Goal: Task Accomplishment & Management: Use online tool/utility

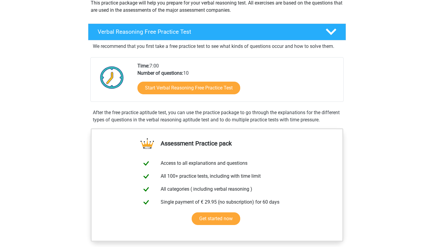
scroll to position [77, 0]
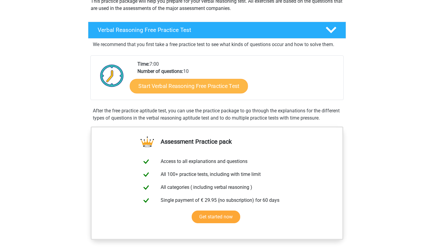
click at [159, 89] on link "Start Verbal Reasoning Free Practice Test" at bounding box center [189, 86] width 118 height 14
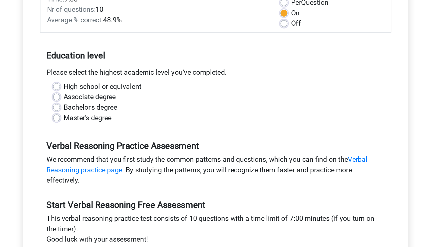
scroll to position [20, 0]
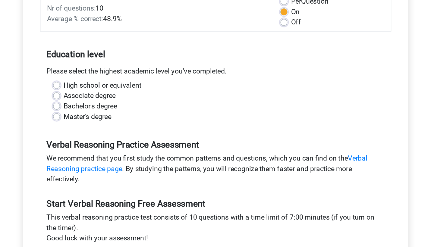
click at [112, 153] on label "Master's degree" at bounding box center [128, 156] width 33 height 7
click at [104, 153] on input "Master's degree" at bounding box center [106, 156] width 5 height 6
radio input "true"
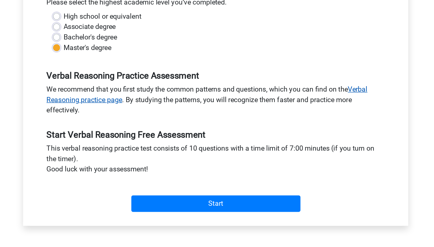
scroll to position [68, 0]
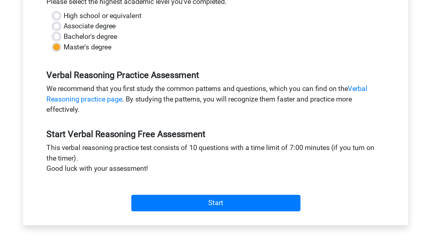
click at [124, 201] on div "Start" at bounding box center [217, 211] width 244 height 21
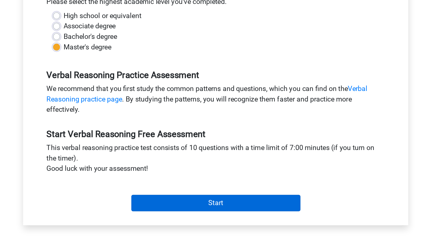
click at [159, 211] on input "Start" at bounding box center [217, 216] width 117 height 11
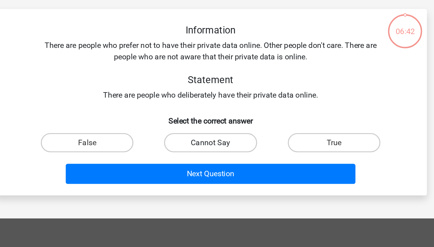
click at [188, 120] on label "Cannot Say" at bounding box center [217, 126] width 58 height 12
click at [217, 126] on input "Cannot Say" at bounding box center [219, 128] width 4 height 4
radio input "true"
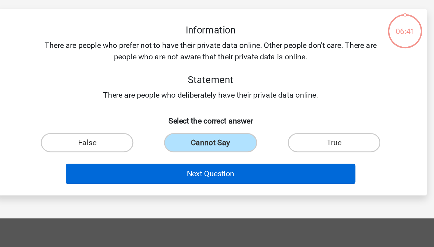
click at [143, 140] on button "Next Question" at bounding box center [217, 146] width 182 height 13
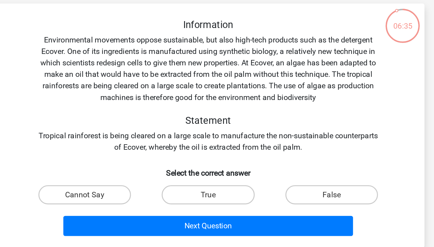
click at [157, 52] on div "Information Environmental movements oppose sustainable, but also high-tech prod…" at bounding box center [217, 94] width 253 height 84
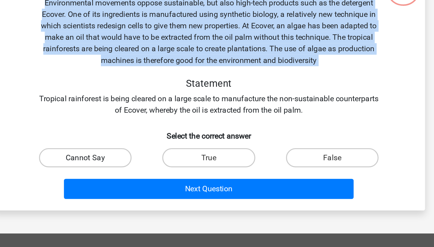
click at [110, 156] on label "Cannot Say" at bounding box center [139, 162] width 58 height 12
click at [140, 162] on input "Cannot Say" at bounding box center [142, 164] width 4 height 4
radio input "true"
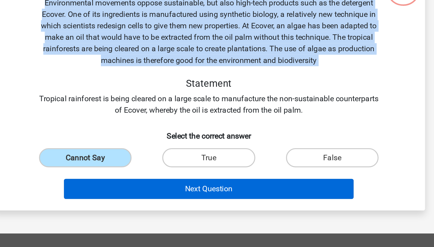
click at [126, 176] on button "Next Question" at bounding box center [217, 182] width 182 height 13
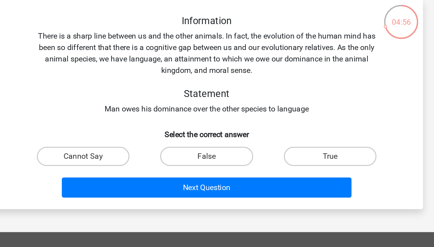
scroll to position [22, 0]
